Goal: Task Accomplishment & Management: Use online tool/utility

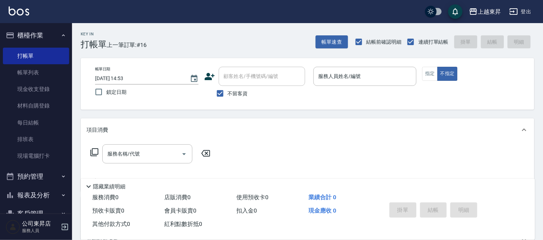
drag, startPoint x: 5, startPoint y: 19, endPoint x: 0, endPoint y: 8, distance: 13.1
click at [0, 12] on div "上越東昇 登出" at bounding box center [271, 11] width 543 height 23
drag, startPoint x: 0, startPoint y: 6, endPoint x: 7, endPoint y: 31, distance: 26.6
click at [3, 23] on div "上越東昇 登出 櫃檯作業 打帳單 帳單列表 現金收支登錄 材料自購登錄 每日結帳 排班表 現場電腦打卡 預約管理 預約管理 單日預約紀錄 單週預約紀錄 報表及…" at bounding box center [271, 167] width 543 height 335
drag, startPoint x: 8, startPoint y: 68, endPoint x: 151, endPoint y: 8, distance: 155.0
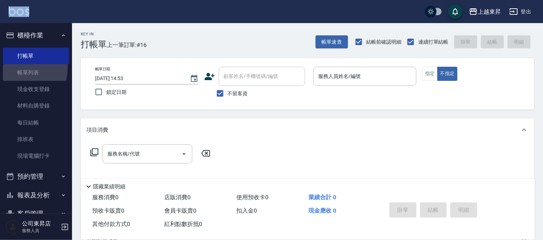
click at [8, 67] on link "帳單列表" at bounding box center [36, 72] width 66 height 17
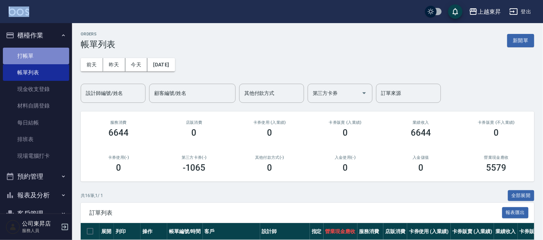
drag, startPoint x: 108, startPoint y: 94, endPoint x: 61, endPoint y: 56, distance: 61.3
click at [61, 56] on link "打帳單" at bounding box center [36, 56] width 66 height 17
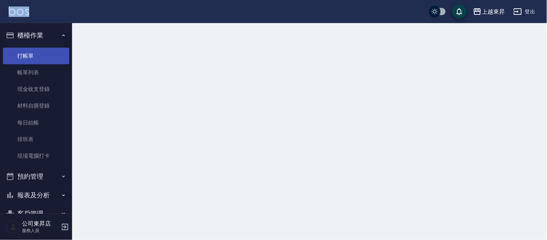
click at [60, 56] on link "打帳單" at bounding box center [36, 56] width 66 height 17
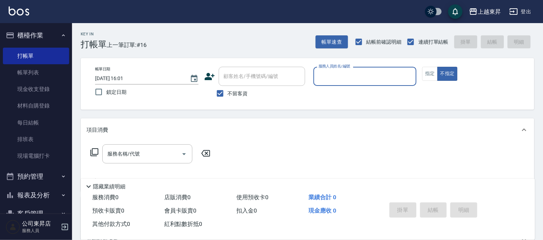
click at [350, 76] on input "服務人員姓名/編號" at bounding box center [365, 76] width 97 height 13
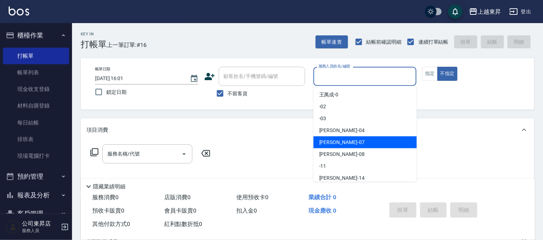
click at [326, 142] on span "榮松 -07" at bounding box center [341, 142] width 45 height 8
type input "[PERSON_NAME]-07"
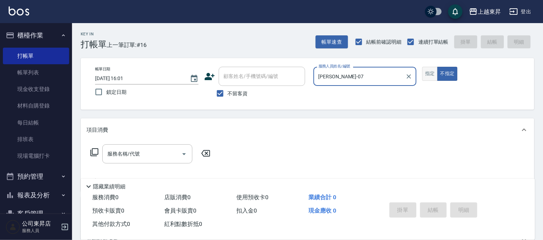
click at [430, 76] on button "指定" at bounding box center [431, 74] width 16 height 14
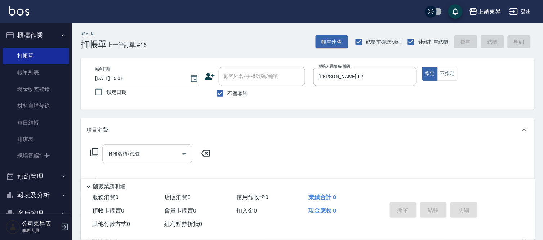
click at [137, 154] on input "服務名稱/代號" at bounding box center [142, 153] width 73 height 13
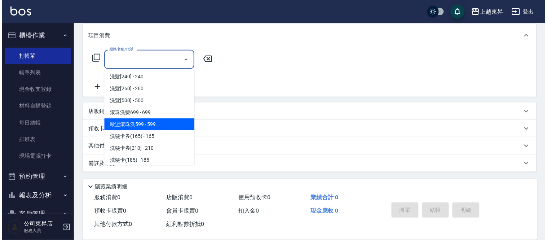
scroll to position [160, 0]
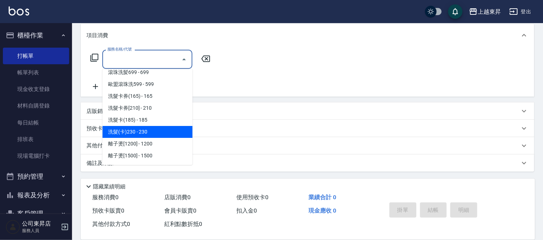
click at [154, 130] on span "洗髮(卡)230 - 230" at bounding box center [147, 132] width 90 height 12
type input "洗髮(卡)230(224)"
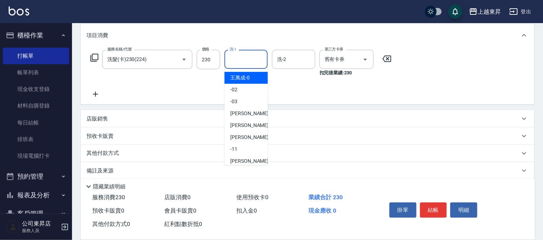
click at [243, 57] on input "洗-1" at bounding box center [246, 59] width 37 height 13
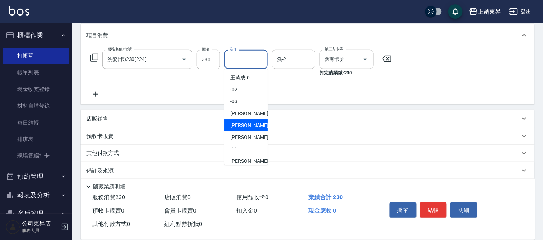
click at [236, 122] on span "榮松 -07" at bounding box center [252, 126] width 45 height 8
type input "[PERSON_NAME]-07"
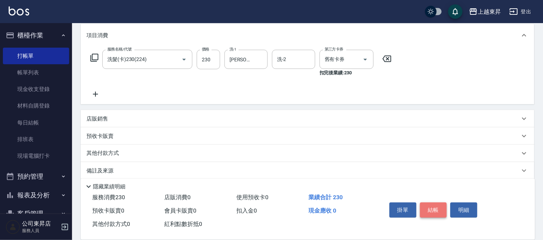
click at [435, 206] on button "結帳" at bounding box center [433, 209] width 27 height 15
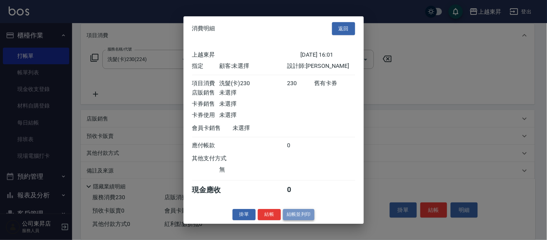
click at [296, 220] on button "結帳並列印" at bounding box center [298, 214] width 31 height 11
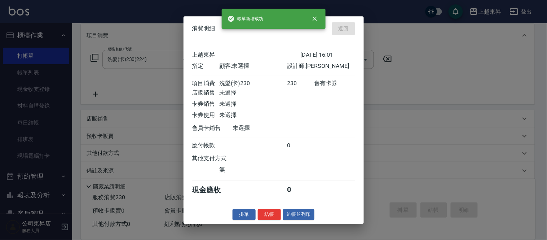
type input "[DATE] 16:02"
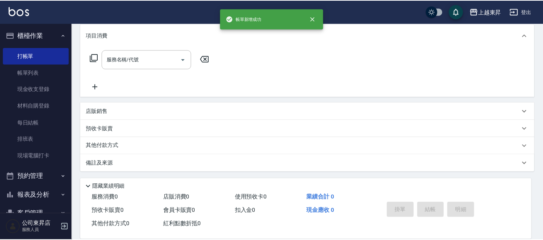
scroll to position [0, 0]
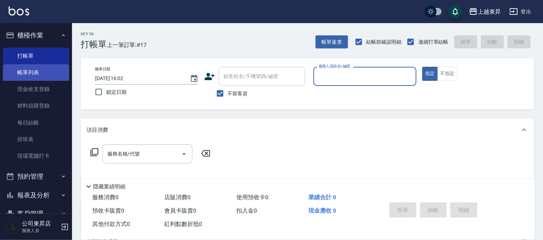
click at [40, 70] on link "帳單列表" at bounding box center [36, 72] width 66 height 17
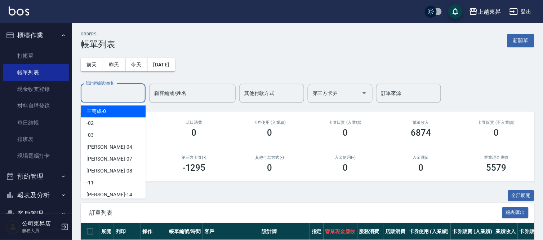
click at [101, 91] on input "設計師編號/姓名" at bounding box center [113, 93] width 58 height 13
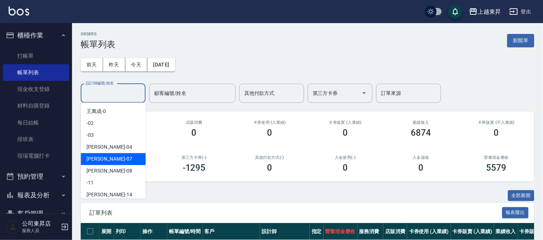
click at [101, 157] on span "榮松 -07" at bounding box center [109, 159] width 45 height 8
type input "[PERSON_NAME]-07"
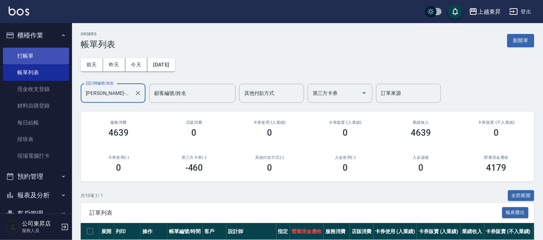
click at [31, 52] on link "打帳單" at bounding box center [36, 56] width 66 height 17
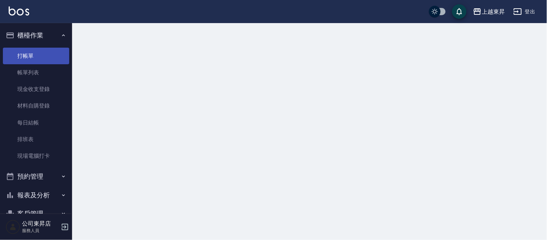
click at [31, 52] on link "打帳單" at bounding box center [36, 56] width 66 height 17
click at [28, 49] on link "打帳單" at bounding box center [36, 56] width 66 height 17
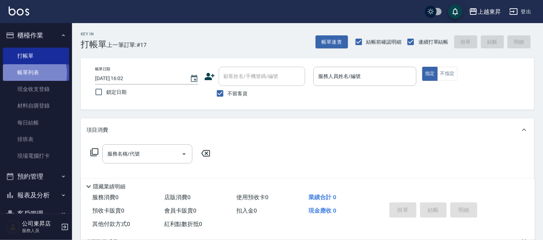
click at [28, 74] on link "帳單列表" at bounding box center [36, 72] width 66 height 17
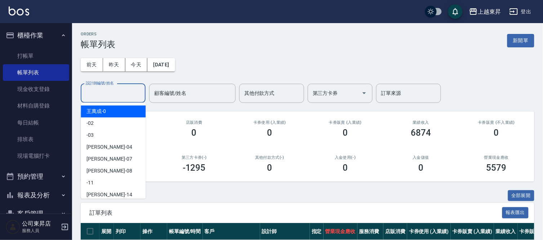
click at [94, 92] on input "設計師編號/姓名" at bounding box center [113, 93] width 58 height 13
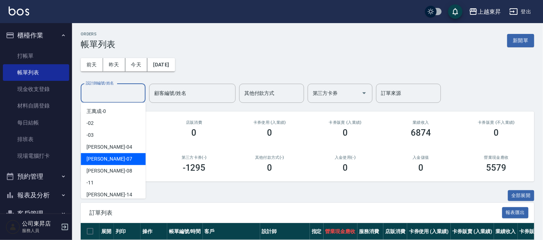
click at [88, 159] on span "榮松 -07" at bounding box center [109, 159] width 45 height 8
type input "[PERSON_NAME]-07"
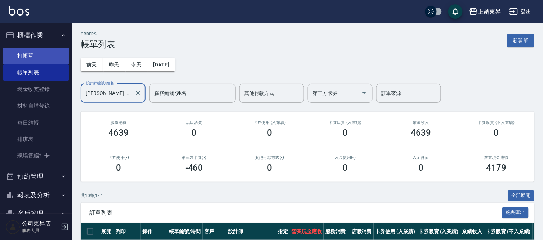
click at [34, 53] on link "打帳單" at bounding box center [36, 56] width 66 height 17
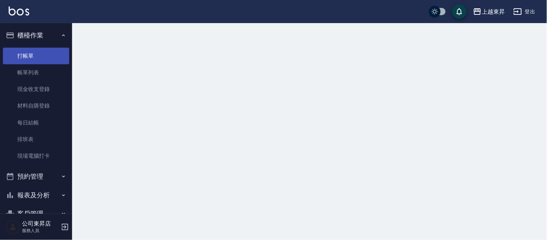
click at [34, 53] on link "打帳單" at bounding box center [36, 56] width 66 height 17
drag, startPoint x: 34, startPoint y: 53, endPoint x: 16, endPoint y: 44, distance: 20.2
click at [33, 51] on link "打帳單" at bounding box center [36, 56] width 66 height 17
